Goal: Task Accomplishment & Management: Use online tool/utility

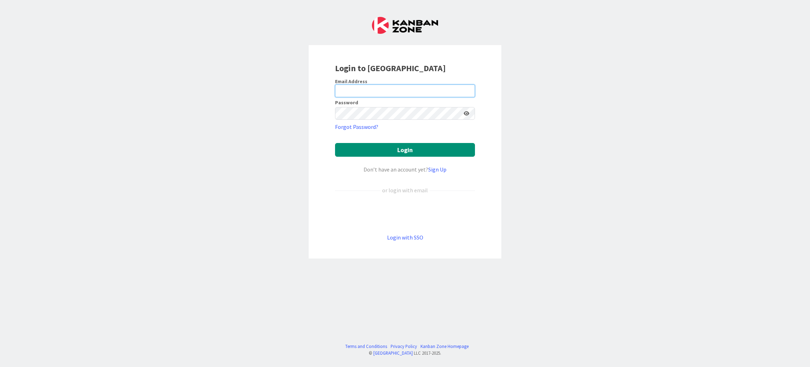
type input "[PERSON_NAME][EMAIL_ADDRESS][DOMAIN_NAME]"
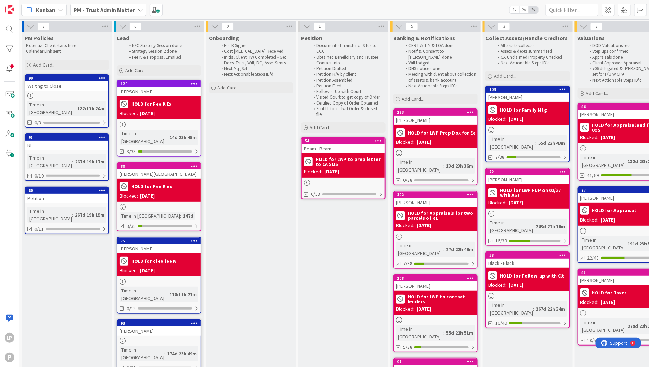
click at [122, 7] on b "PM - Trust Admin Matter" at bounding box center [104, 9] width 61 height 7
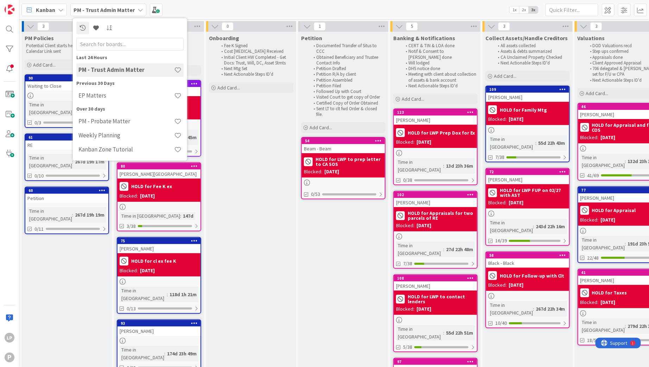
click at [107, 94] on h4 "EP Matters" at bounding box center [126, 95] width 96 height 7
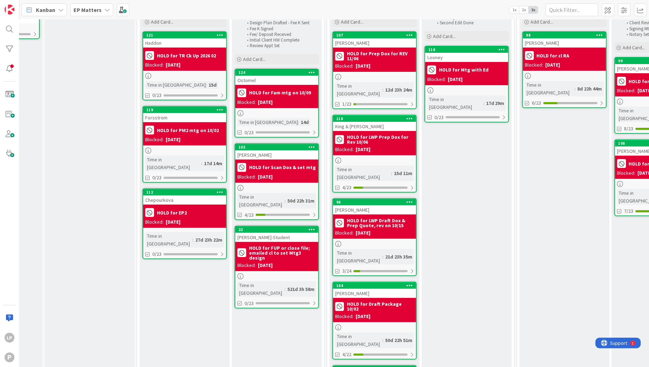
scroll to position [53, 60]
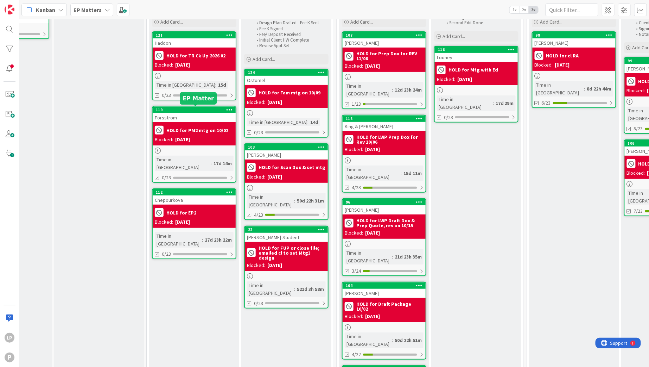
click at [187, 109] on div "119" at bounding box center [196, 109] width 80 height 5
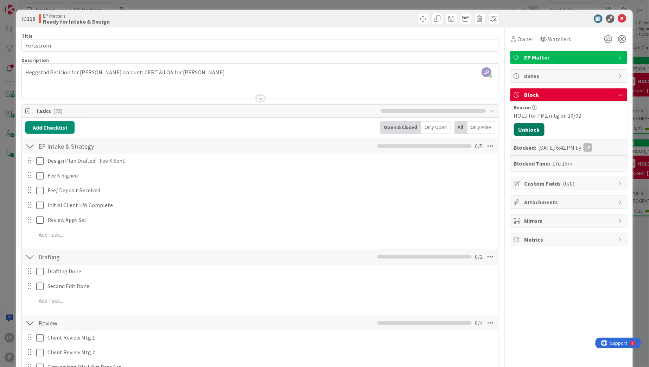
drag, startPoint x: 521, startPoint y: 132, endPoint x: 649, endPoint y: 202, distance: 146.1
click at [521, 132] on button "Unblock" at bounding box center [529, 129] width 31 height 13
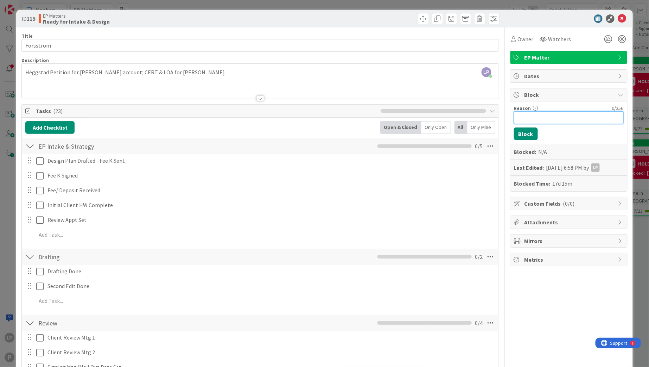
click at [561, 122] on input "Reason" at bounding box center [569, 117] width 110 height 13
paste input "HOLD for LWP Prep Fee K"
type input "HOLD for LWP Prep Fee K"
click at [524, 133] on button "Block" at bounding box center [526, 133] width 24 height 13
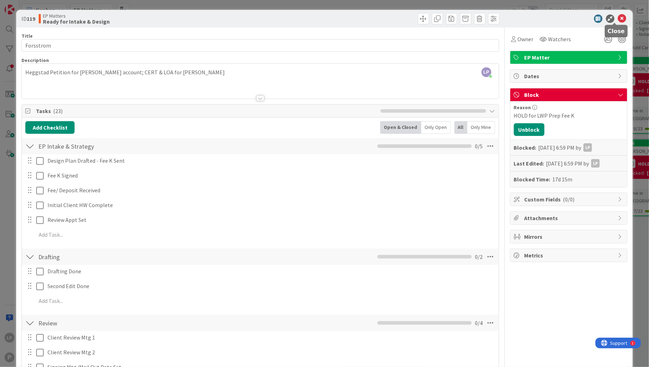
click at [618, 19] on icon at bounding box center [622, 18] width 8 height 8
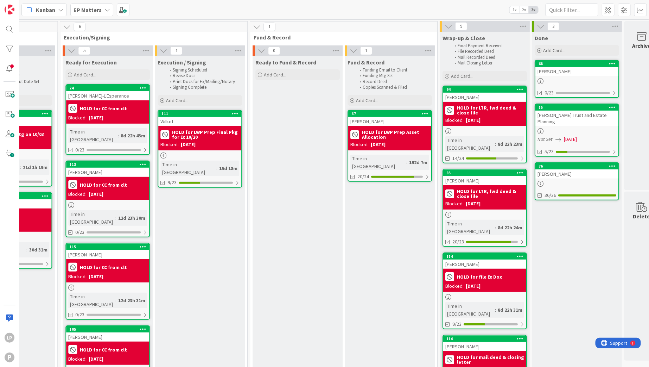
scroll to position [0, 718]
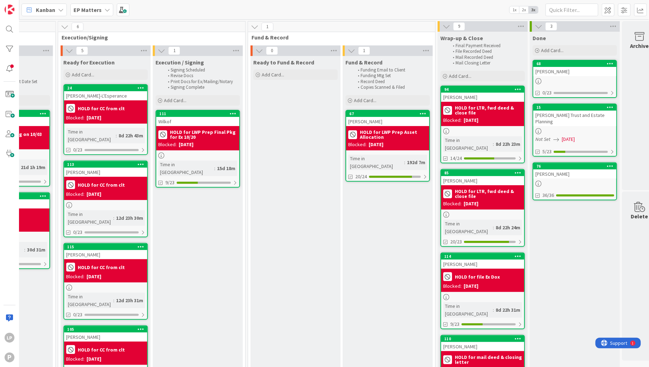
click at [97, 9] on b "EP Matters" at bounding box center [88, 9] width 28 height 7
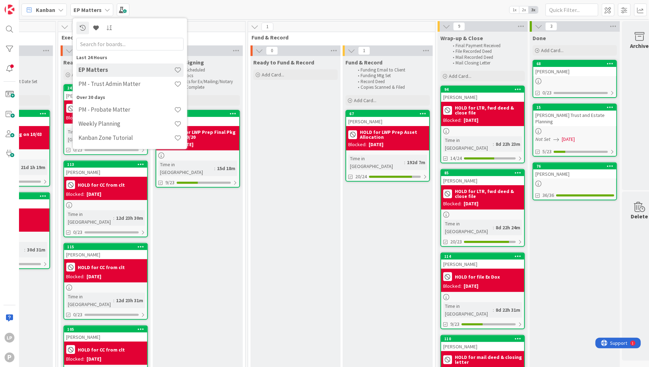
click at [106, 82] on h4 "PM - Trust Admin Matter" at bounding box center [126, 84] width 96 height 7
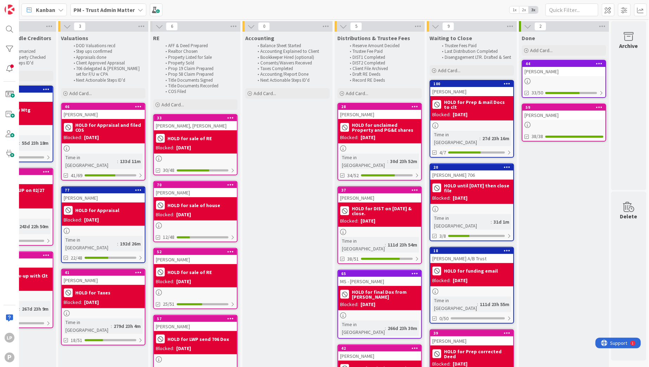
scroll to position [53, 524]
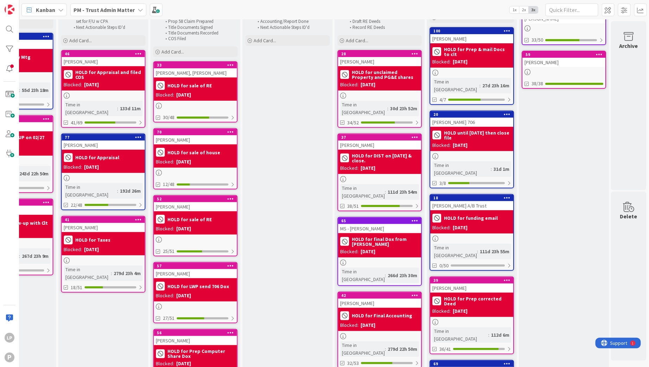
click at [109, 8] on b "PM - Trust Admin Matter" at bounding box center [104, 9] width 61 height 7
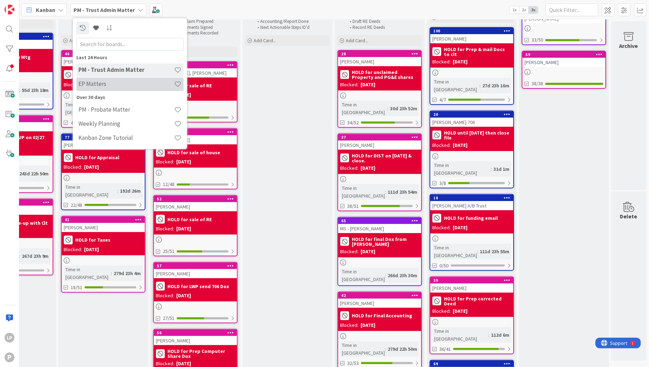
click at [111, 86] on h4 "EP Matters" at bounding box center [126, 84] width 96 height 7
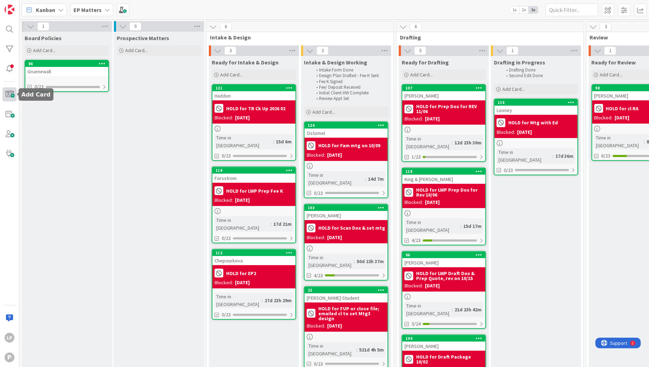
click at [12, 92] on span at bounding box center [9, 94] width 14 height 14
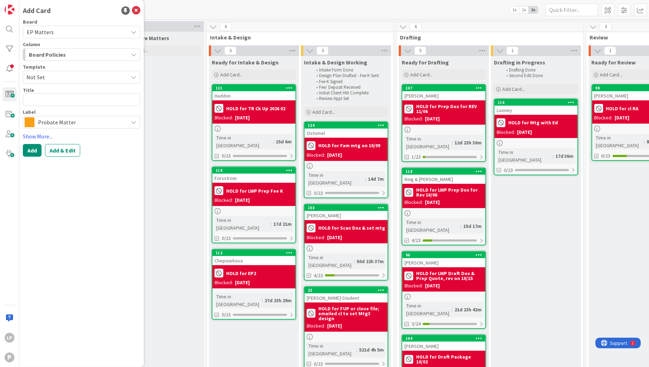
drag, startPoint x: 75, startPoint y: 75, endPoint x: 75, endPoint y: 83, distance: 8.4
click at [75, 75] on span "Not Set" at bounding box center [74, 76] width 96 height 9
drag, startPoint x: 77, startPoint y: 110, endPoint x: 75, endPoint y: 107, distance: 3.7
click at [77, 110] on span "Estate Planning" at bounding box center [84, 107] width 102 height 9
type textarea "x"
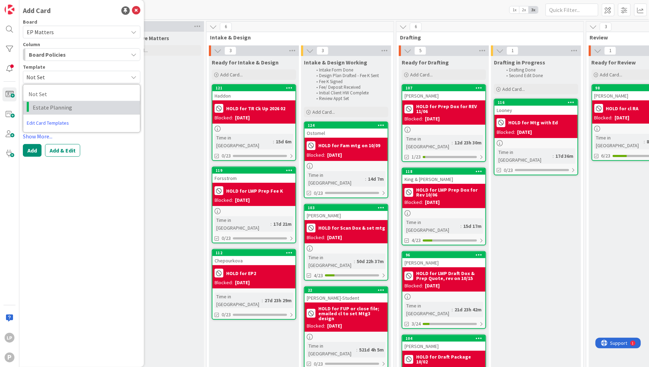
type textarea "Estate Planning"
drag, startPoint x: 73, startPoint y: 101, endPoint x: 1, endPoint y: 103, distance: 72.5
click at [1, 103] on div "LP P Add Card Board EP Matters Column Board Policies Template Estate Planning N…" at bounding box center [9, 183] width 19 height 367
type textarea "x"
type textarea "J"
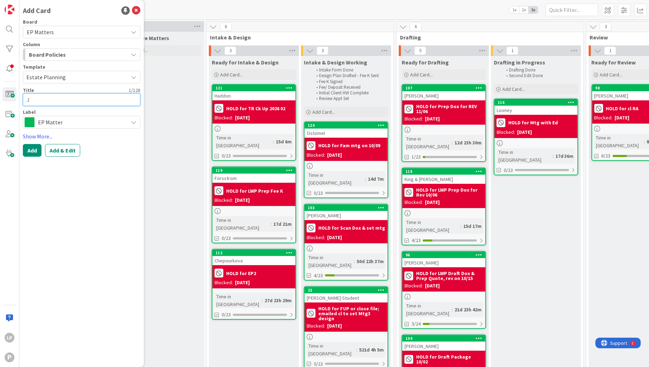
type textarea "x"
type textarea "[PERSON_NAME]"
type textarea "x"
type textarea "Jenk"
type textarea "x"
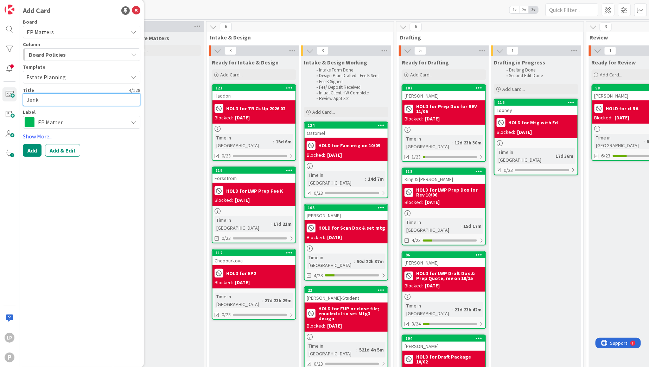
type textarea "Jenki"
type textarea "x"
type textarea "[PERSON_NAME]"
type textarea "x"
type textarea "[PERSON_NAME]"
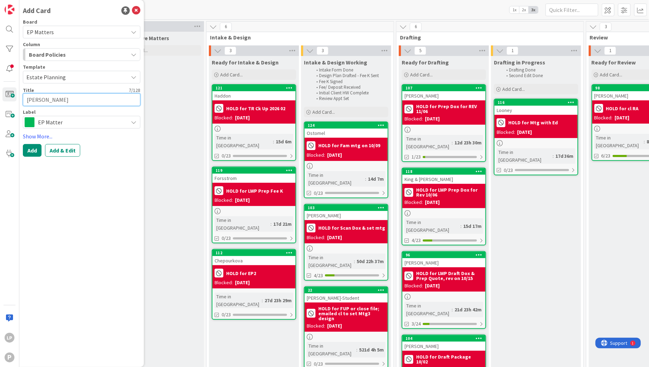
click at [88, 95] on textarea "[PERSON_NAME]" at bounding box center [81, 99] width 117 height 13
click at [87, 99] on textarea "[PERSON_NAME]" at bounding box center [81, 99] width 117 height 13
drag, startPoint x: 87, startPoint y: 97, endPoint x: -1, endPoint y: 96, distance: 87.6
click at [0, 96] on html "LP P Add Card Board EP Matters Column Board Policies Template Estate Planning N…" at bounding box center [324, 183] width 649 height 367
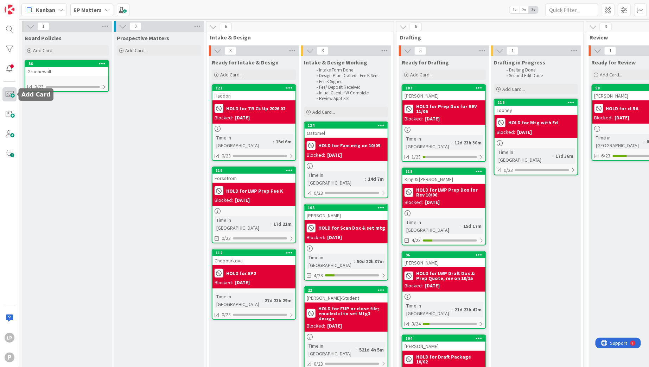
click at [9, 96] on span at bounding box center [9, 94] width 14 height 14
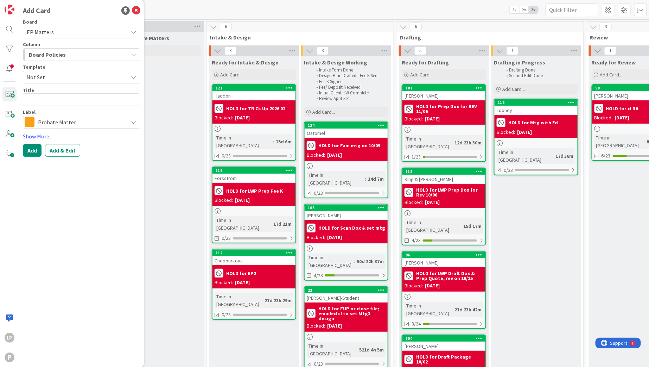
click at [60, 79] on span "Not Set" at bounding box center [74, 76] width 96 height 9
click at [64, 106] on span "Estate Planning" at bounding box center [84, 107] width 102 height 9
type textarea "x"
type textarea "Estate Planning"
click at [7, 96] on div "LP P Add Card Board EP Matters Column Board Policies Template Estate Planning N…" at bounding box center [9, 183] width 19 height 367
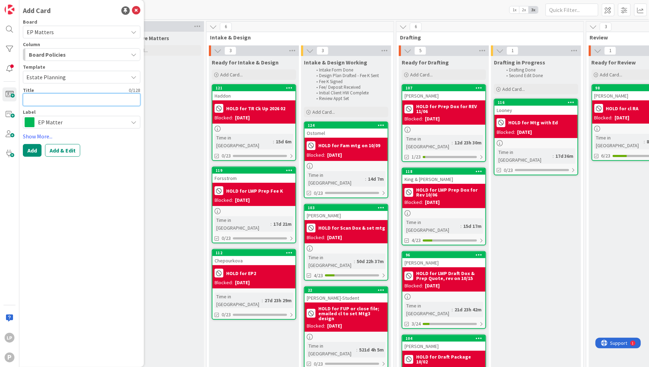
type textarea "x"
type textarea "J"
type textarea "x"
type textarea "[PERSON_NAME]"
type textarea "x"
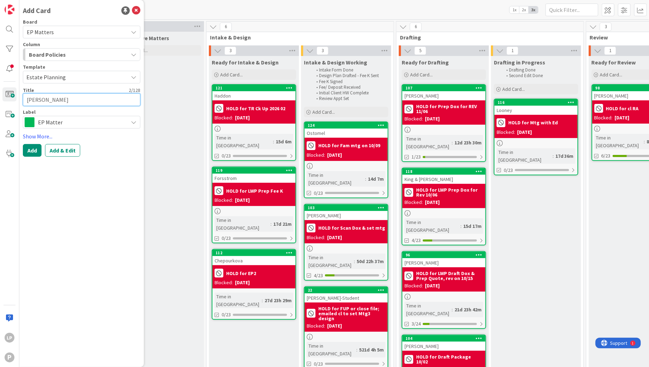
type textarea "Jenk"
type textarea "x"
type textarea "Jenki"
type textarea "x"
type textarea "[PERSON_NAME]"
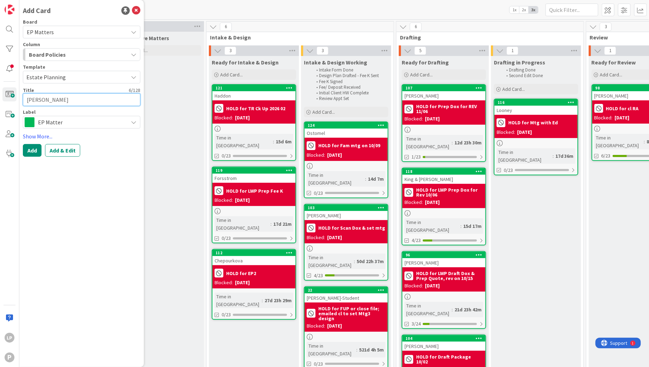
type textarea "x"
type textarea "[PERSON_NAME]"
click at [69, 149] on button "Add & Edit" at bounding box center [62, 150] width 35 height 13
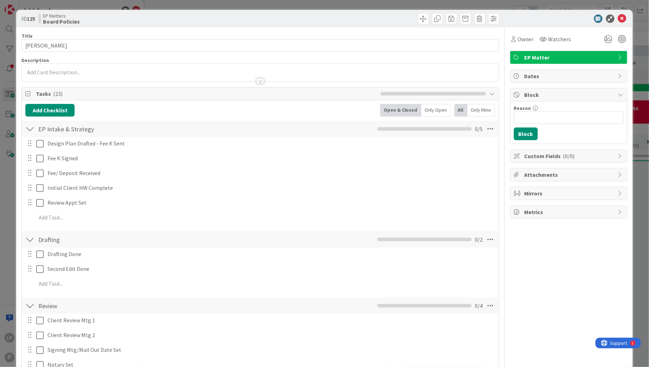
click at [259, 74] on div at bounding box center [260, 77] width 477 height 7
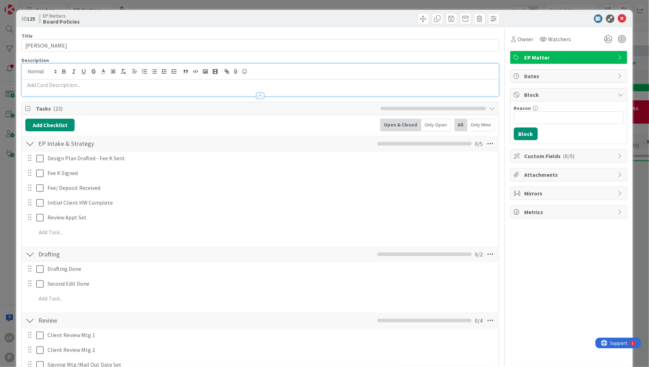
click at [250, 86] on p at bounding box center [260, 85] width 470 height 8
click at [234, 88] on p at bounding box center [260, 85] width 470 height 8
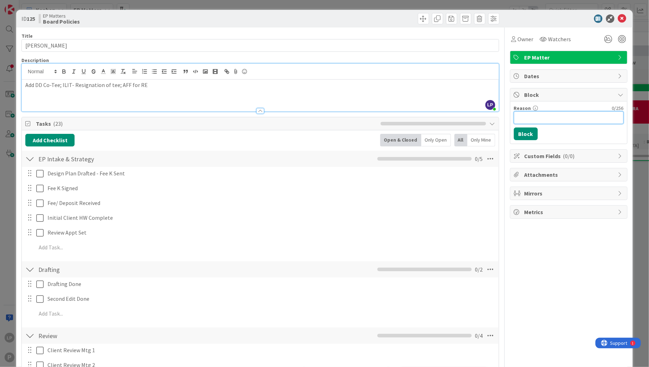
click at [556, 120] on input "Reason" at bounding box center [569, 117] width 110 height 13
paste input "HOLD for LWP Contact DD for status"
type input "HOLD for LWP Contact DD for status"
click at [515, 134] on button "Block" at bounding box center [526, 133] width 24 height 13
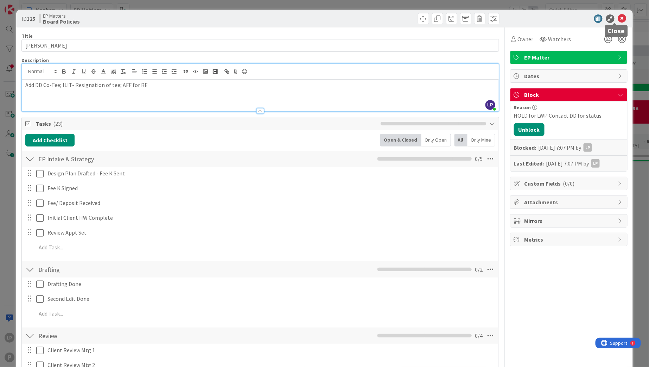
click at [618, 19] on icon at bounding box center [622, 18] width 8 height 8
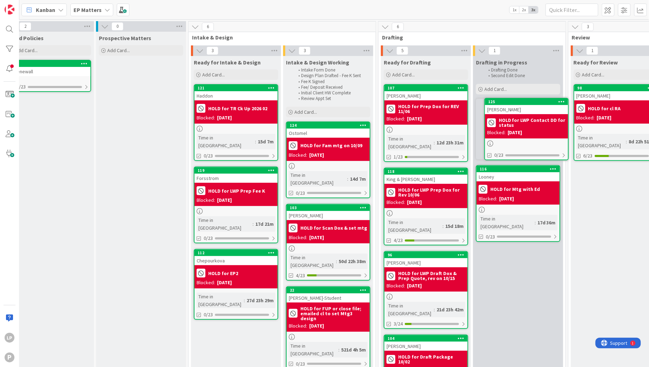
scroll to position [0, 19]
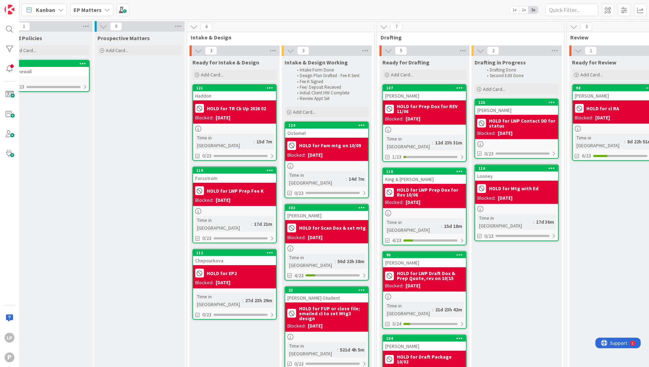
click at [472, 2] on div "Kanban EP Matters 1x 2x 3x" at bounding box center [334, 9] width 630 height 19
click at [432, 336] on div "104" at bounding box center [426, 338] width 80 height 5
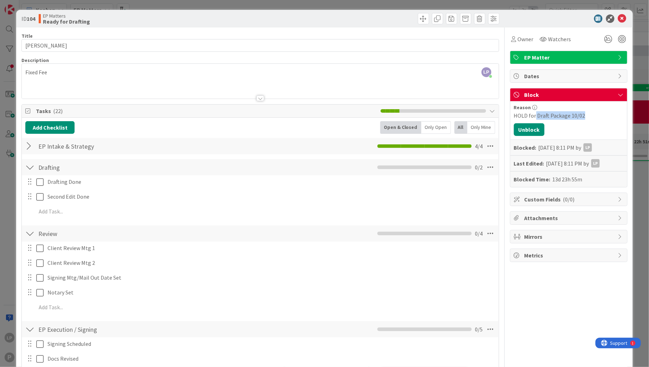
drag, startPoint x: 528, startPoint y: 114, endPoint x: 576, endPoint y: 116, distance: 47.5
click at [576, 116] on div "HOLD for Draft Package 10/02" at bounding box center [569, 115] width 110 height 8
copy div "Draft Package 10/02"
drag, startPoint x: 515, startPoint y: 132, endPoint x: 535, endPoint y: 125, distance: 21.4
click at [515, 132] on button "Unblock" at bounding box center [529, 129] width 31 height 13
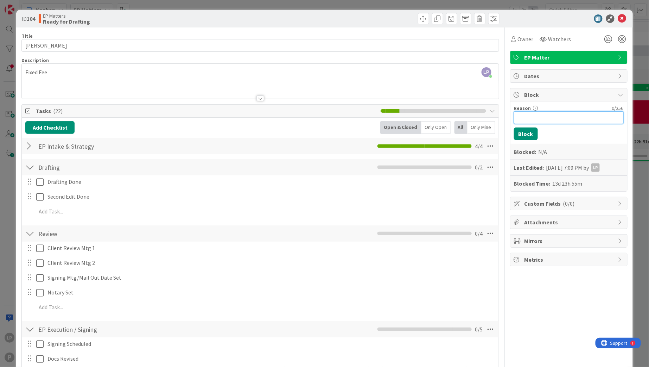
click at [537, 121] on input "Reason" at bounding box center [569, 117] width 110 height 13
paste input "HOLD for Draft Package 10/08"
type input "HOLD for Draft Package 10/08"
click at [515, 134] on button "Block" at bounding box center [526, 133] width 24 height 13
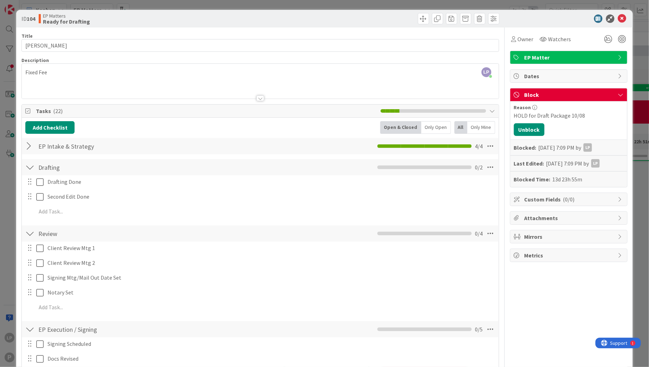
click at [535, 23] on div at bounding box center [565, 18] width 125 height 8
click at [618, 17] on icon at bounding box center [622, 18] width 8 height 8
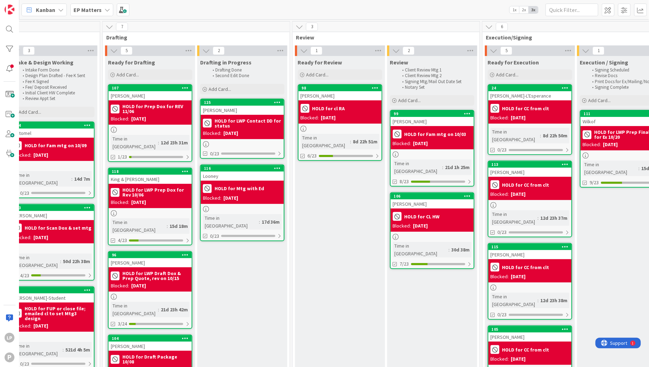
scroll to position [0, 294]
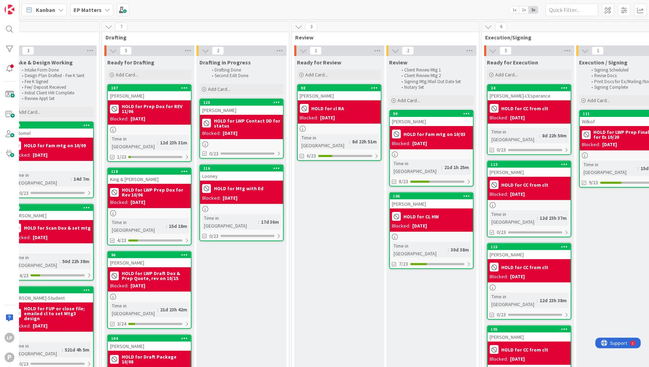
click at [394, 12] on div "Kanban EP Matters 1x 2x 3x" at bounding box center [334, 9] width 630 height 19
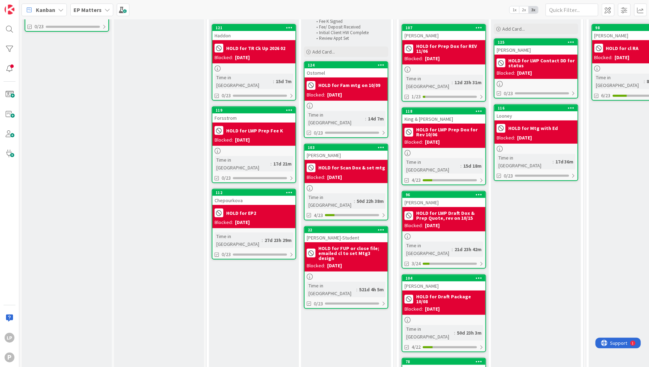
scroll to position [0, 0]
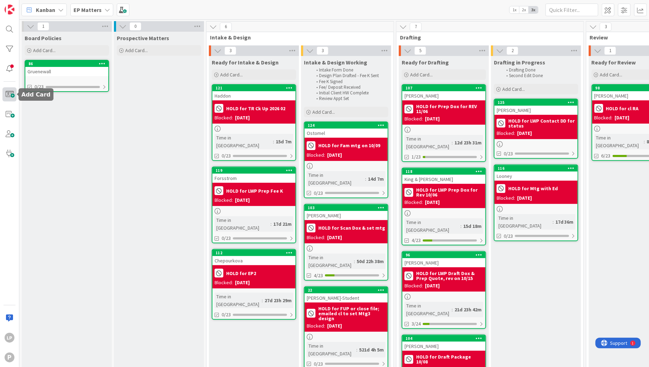
click at [7, 90] on span at bounding box center [9, 94] width 14 height 14
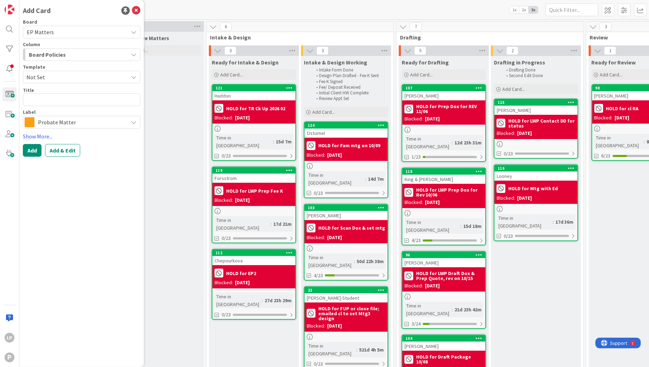
click at [55, 77] on span "Not Set" at bounding box center [74, 76] width 96 height 9
click at [59, 110] on span "Estate Planning" at bounding box center [84, 107] width 102 height 9
type textarea "x"
type textarea "Estate Planning"
drag, startPoint x: 75, startPoint y: 99, endPoint x: 24, endPoint y: 99, distance: 51.0
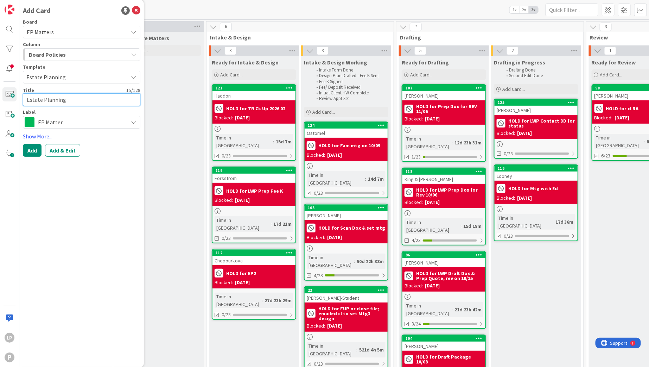
click at [24, 99] on textarea "Estate Planning" at bounding box center [81, 99] width 117 height 13
paste textarea "[PERSON_NAME]"
type textarea "x"
type textarea "[PERSON_NAME]"
click at [88, 97] on textarea "[PERSON_NAME]" at bounding box center [81, 99] width 117 height 13
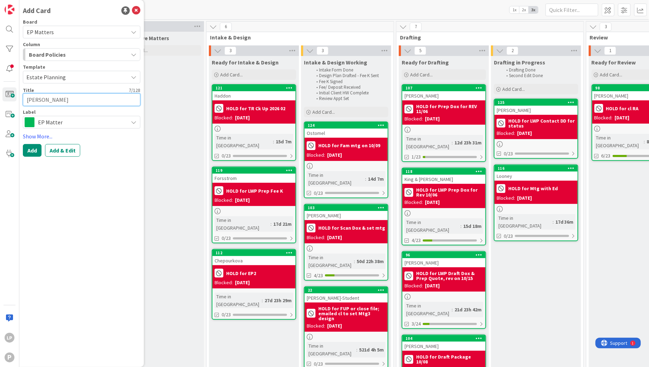
type textarea "x"
type textarea "[PERSON_NAME]"
type textarea "x"
type textarea "[PERSON_NAME] -"
type textarea "x"
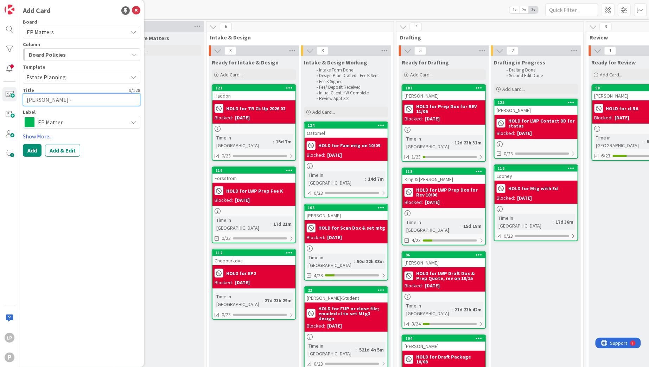
type textarea "[PERSON_NAME] -"
click at [94, 97] on textarea "[PERSON_NAME] -" at bounding box center [81, 99] width 117 height 13
type textarea "x"
type textarea "[PERSON_NAME]"
type textarea "x"
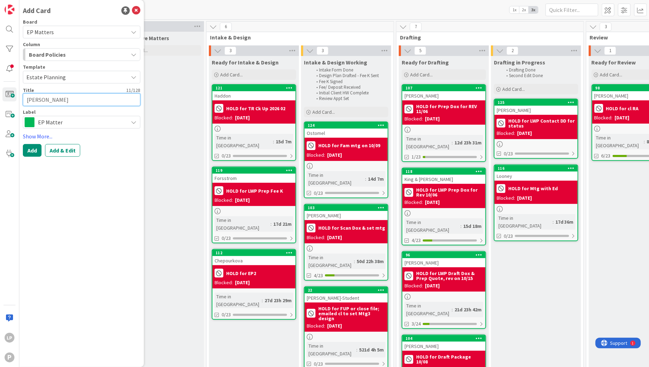
type textarea "[PERSON_NAME]"
type textarea "x"
type textarea "[PERSON_NAME]"
type textarea "x"
type textarea "[PERSON_NAME]"
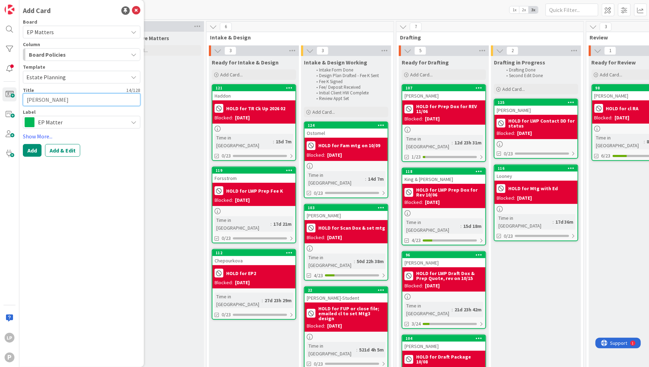
type textarea "x"
type textarea "[PERSON_NAME]"
click at [66, 152] on button "Add & Edit" at bounding box center [62, 150] width 35 height 13
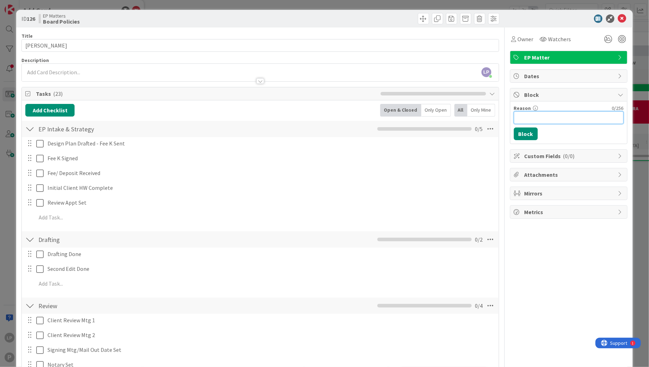
click at [549, 117] on input "Reason" at bounding box center [569, 117] width 110 height 13
paste input "HOLD for LWP Prep Dox for Ex"
type input "HOLD for LWP Prep Dox for Ex"
click at [521, 134] on button "Block" at bounding box center [526, 133] width 24 height 13
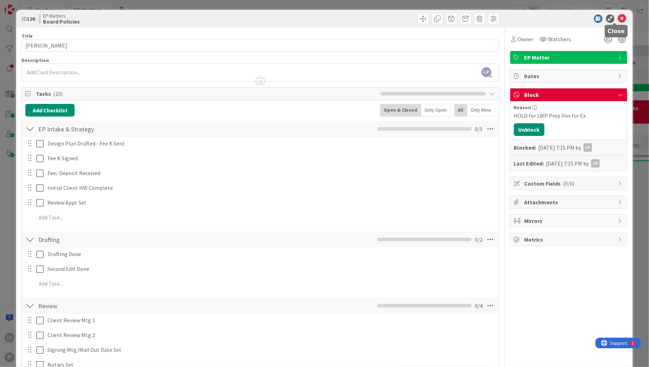
click at [618, 19] on icon at bounding box center [622, 18] width 8 height 8
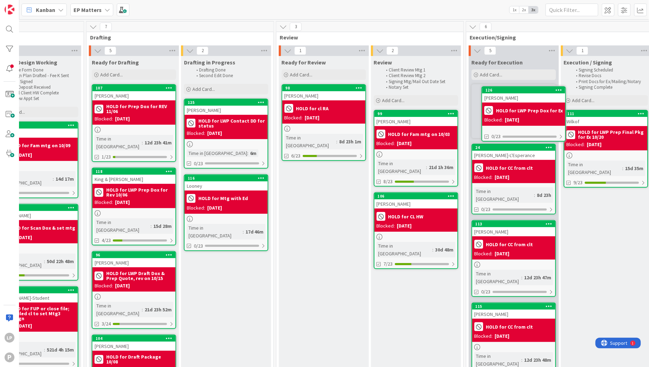
scroll to position [0, 311]
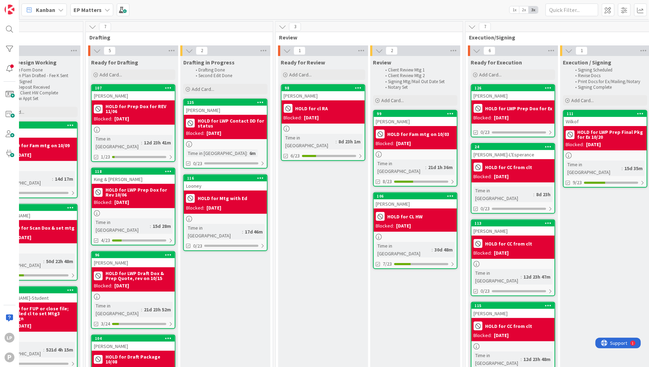
click at [435, 11] on div "Kanban EP Matters 1x 2x 3x" at bounding box center [334, 9] width 630 height 19
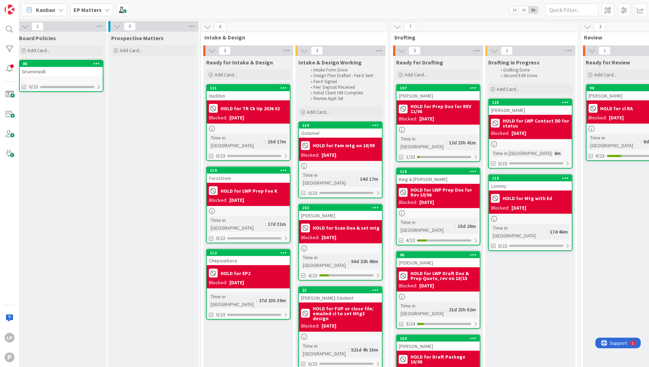
scroll to position [0, 4]
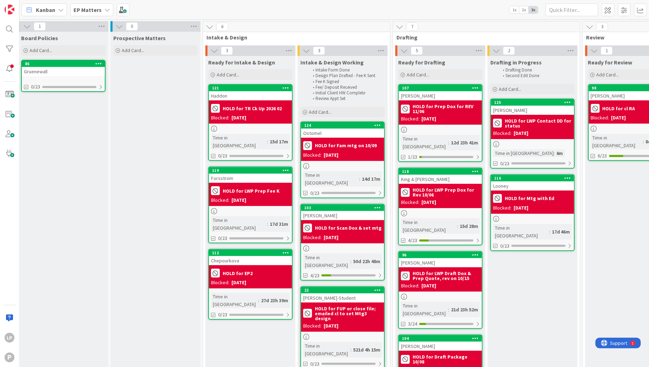
click at [88, 11] on b "EP Matters" at bounding box center [88, 9] width 28 height 7
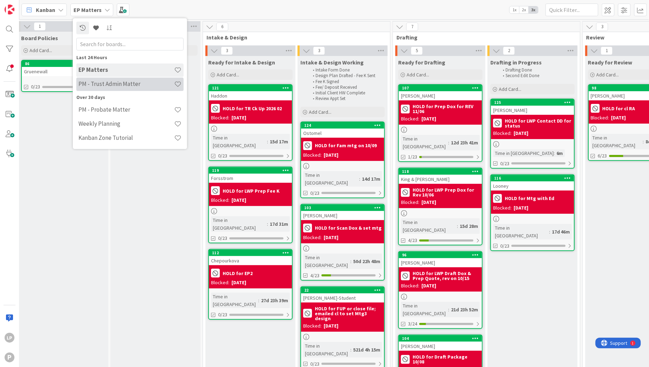
click at [109, 84] on h4 "PM - Trust Admin Matter" at bounding box center [126, 84] width 96 height 7
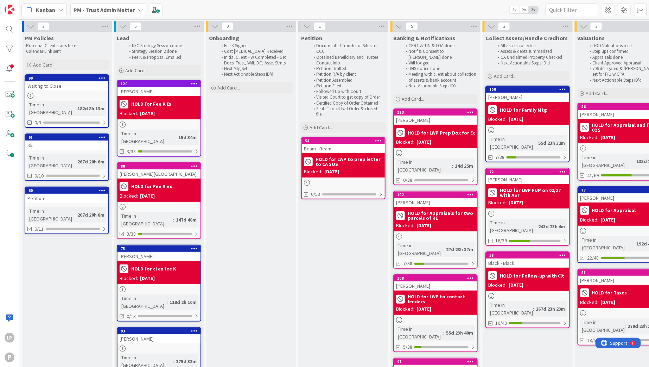
scroll to position [0, 524]
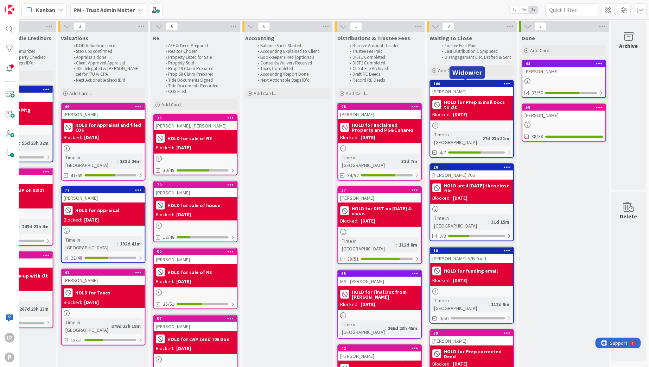
click at [469, 83] on div "100" at bounding box center [474, 83] width 80 height 5
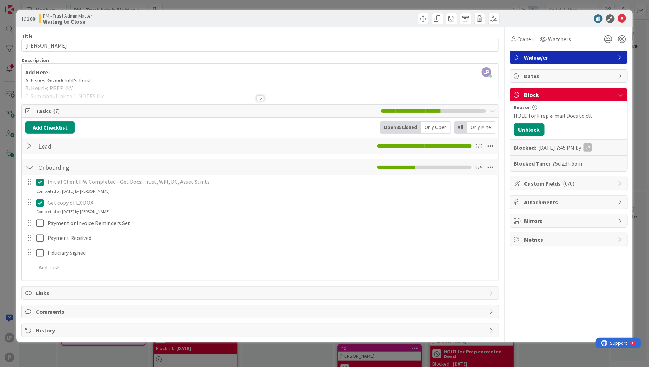
click at [350, 20] on div at bounding box center [380, 18] width 237 height 11
drag, startPoint x: 597, startPoint y: 114, endPoint x: 510, endPoint y: 116, distance: 86.9
click at [510, 116] on div "Reason HOLD for Prep & mail Docs to clt Unblock Blocked: [DATE] 7:45 PM by LP B…" at bounding box center [568, 136] width 117 height 70
copy div "HOLD for Prep & mail Docs to clt"
drag, startPoint x: 526, startPoint y: 126, endPoint x: 537, endPoint y: 139, distance: 17.0
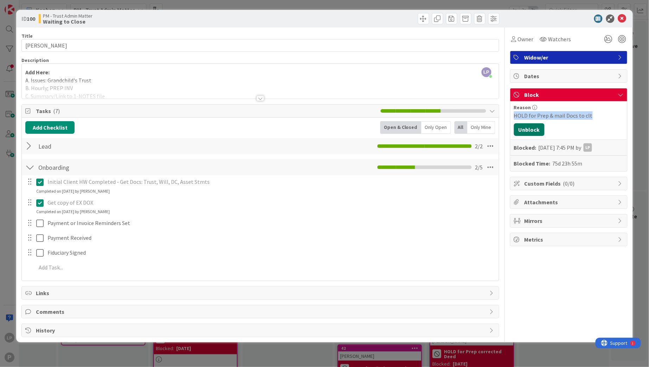
click at [526, 126] on button "Unblock" at bounding box center [529, 129] width 31 height 13
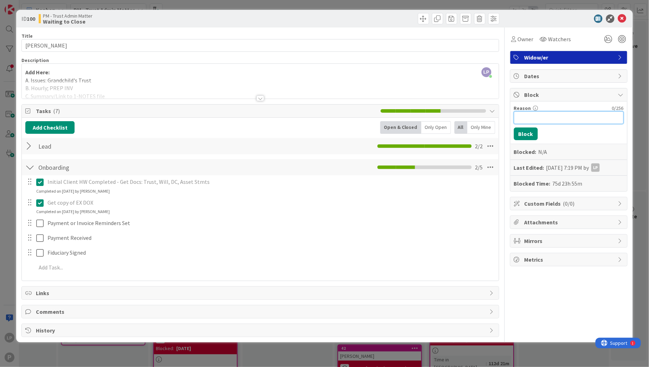
click at [533, 114] on input "Reason" at bounding box center [569, 117] width 110 height 13
paste input "HOLD for Prep & mail Docs to clt 10/06"
type input "HOLD for Prep & mail Docs to clt 10/06"
click at [526, 135] on button "Block" at bounding box center [526, 133] width 24 height 13
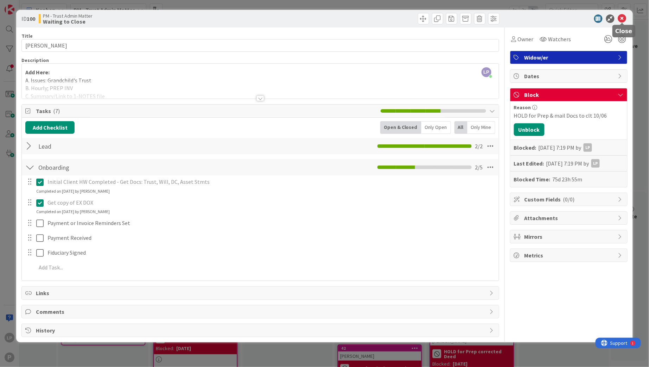
click at [620, 18] on icon at bounding box center [622, 18] width 8 height 8
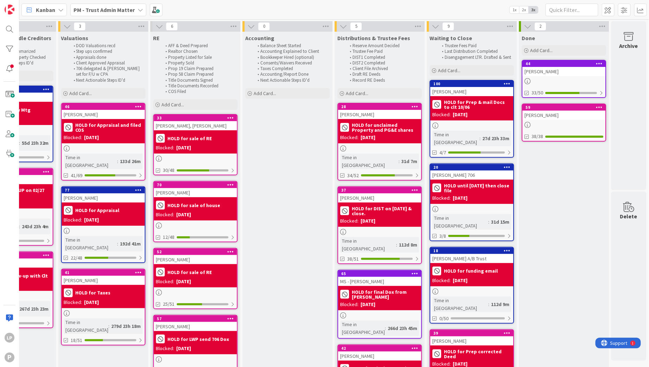
click at [309, 9] on div "Kanban PM - Trust Admin Matter 1x 2x 3x" at bounding box center [334, 9] width 630 height 19
click at [121, 8] on b "PM - Trust Admin Matter" at bounding box center [104, 9] width 61 height 7
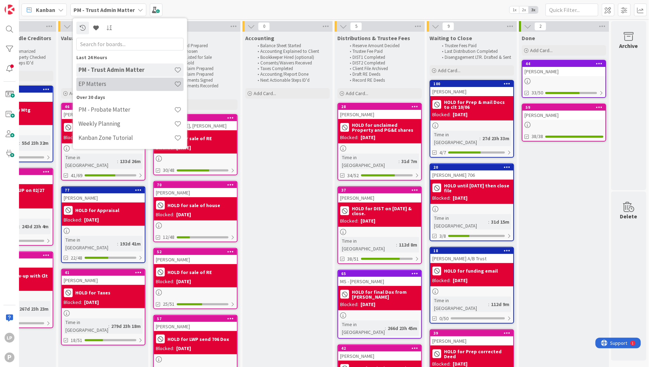
click at [112, 83] on h4 "EP Matters" at bounding box center [126, 84] width 96 height 7
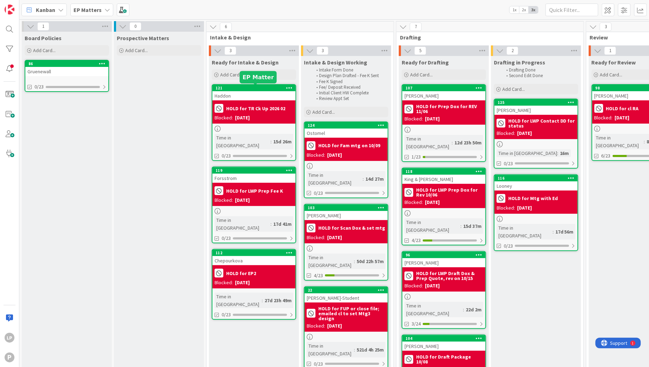
click at [246, 88] on div "121" at bounding box center [256, 87] width 80 height 5
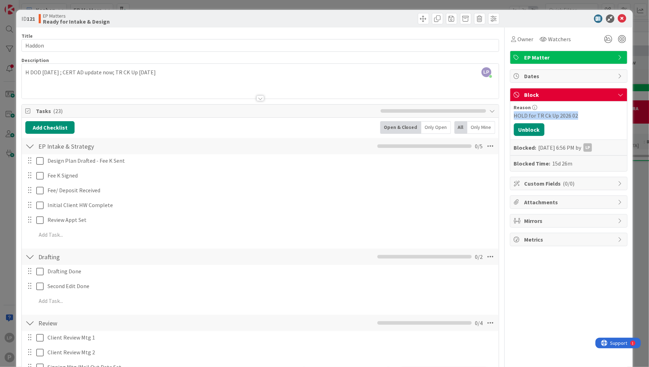
drag, startPoint x: 577, startPoint y: 115, endPoint x: 501, endPoint y: 119, distance: 75.7
copy div "HOLD for TR Ck Up 2026 02"
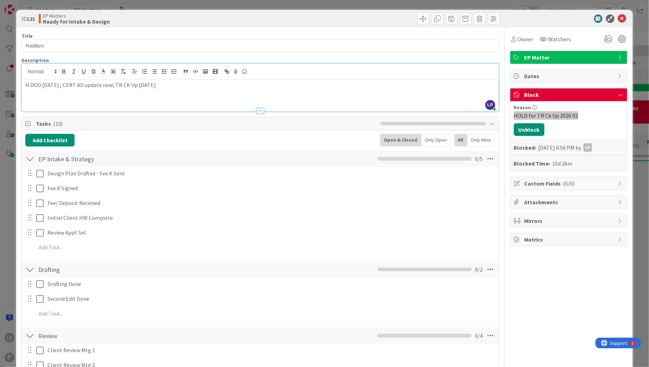
click at [173, 73] on div "LP [PERSON_NAME] just joined H DOD [DATE] ; CERT AD update now; TR CK Up [DATE]" at bounding box center [260, 87] width 477 height 47
drag, startPoint x: 192, startPoint y: 84, endPoint x: 171, endPoint y: 84, distance: 20.4
click at [171, 84] on p "H DOD [DATE] ; CERT AD update now; TR CK Up [DATE]; TR Ck Up 2026 02" at bounding box center [260, 85] width 470 height 8
drag, startPoint x: 522, startPoint y: 128, endPoint x: 555, endPoint y: 154, distance: 41.5
click at [522, 128] on button "Unblock" at bounding box center [529, 129] width 31 height 13
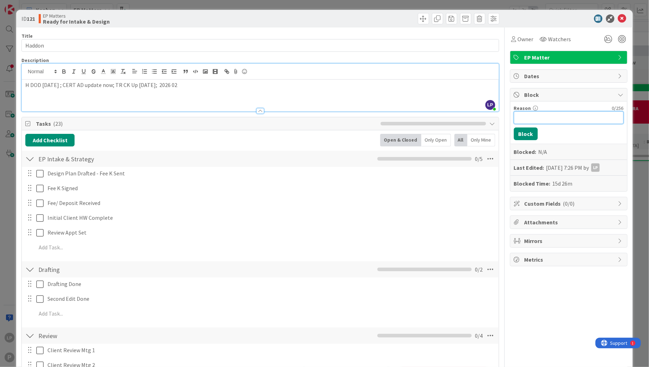
click at [548, 121] on input "Reason" at bounding box center [569, 117] width 110 height 13
paste input "HOLD for Perp CERT and AD 10/06"
type input "HOLD for Perp CERT and AD 10/06"
click at [516, 135] on button "Block" at bounding box center [526, 133] width 24 height 13
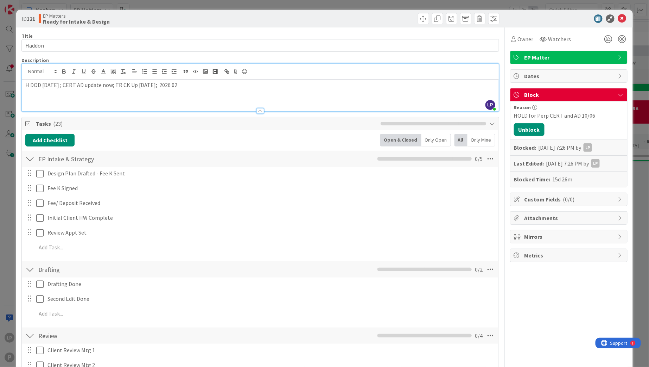
click at [543, 20] on div at bounding box center [565, 18] width 125 height 8
click at [540, 23] on div "ID 121 EP Matters Ready for Intake & Design" at bounding box center [324, 19] width 617 height 18
click at [618, 18] on icon at bounding box center [622, 18] width 8 height 8
